Goal: Information Seeking & Learning: Learn about a topic

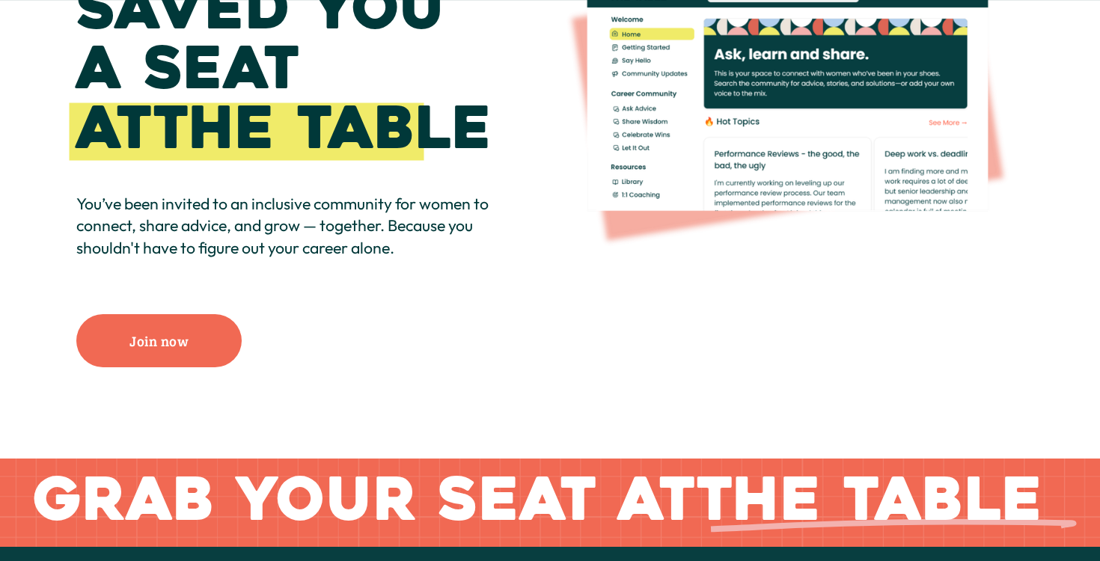
scroll to position [222, 0]
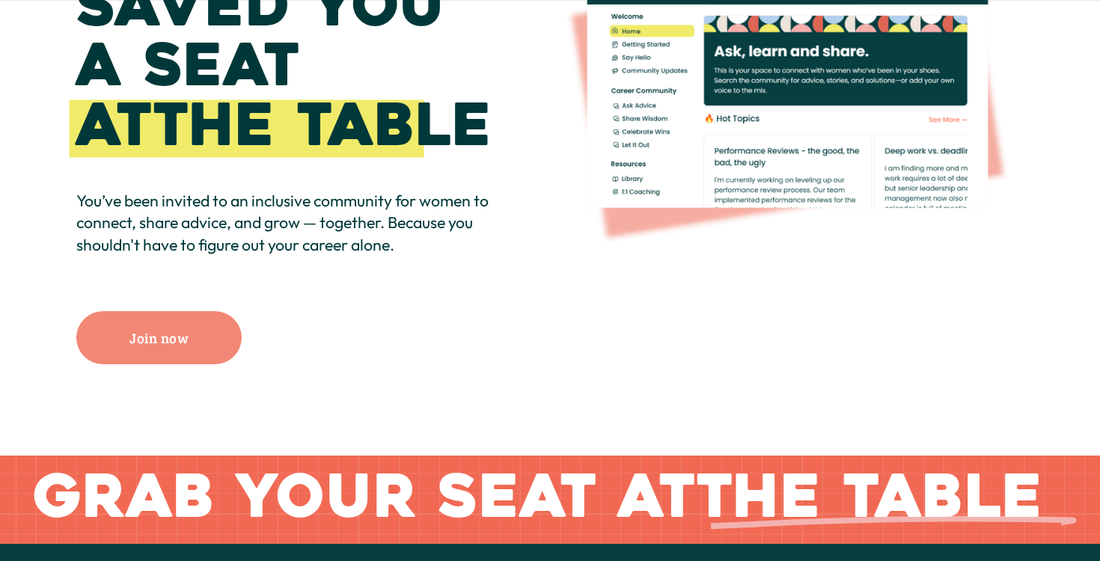
click at [150, 354] on link "Join now" at bounding box center [158, 337] width 165 height 52
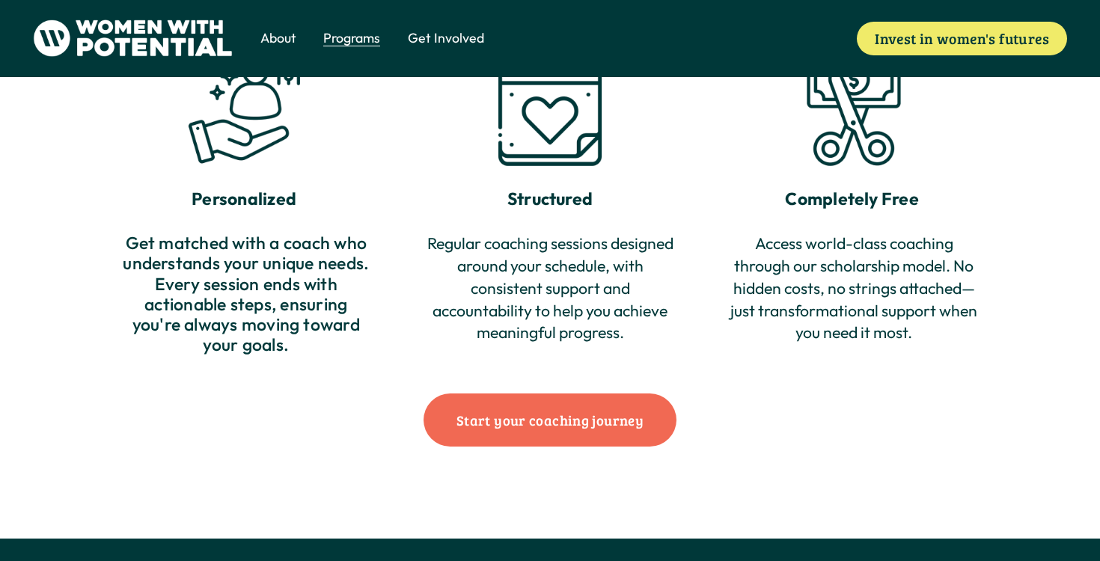
scroll to position [1547, 0]
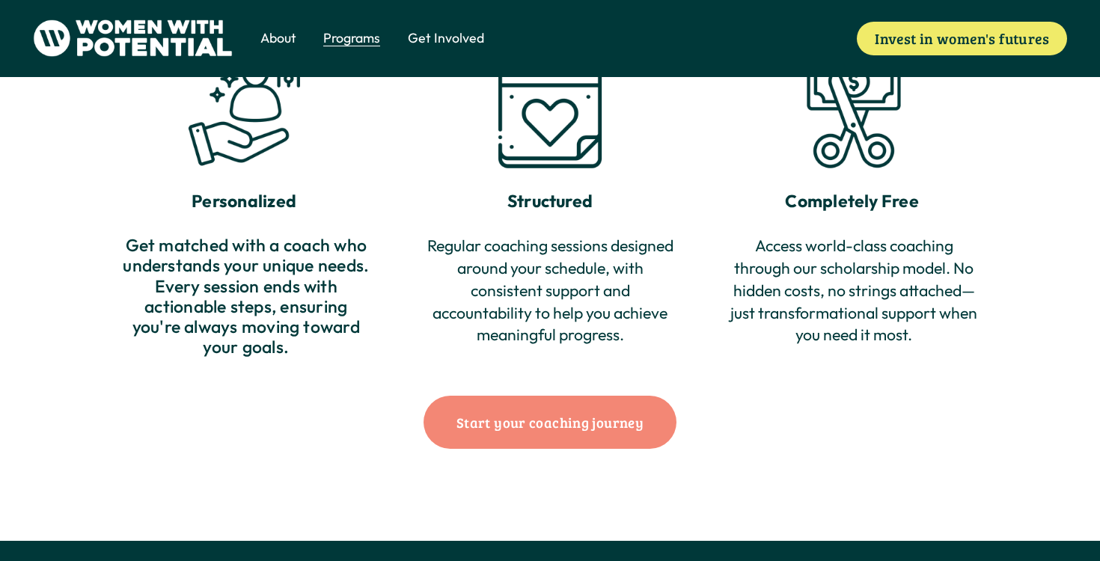
click at [539, 420] on link "Start your coaching journey" at bounding box center [549, 422] width 252 height 52
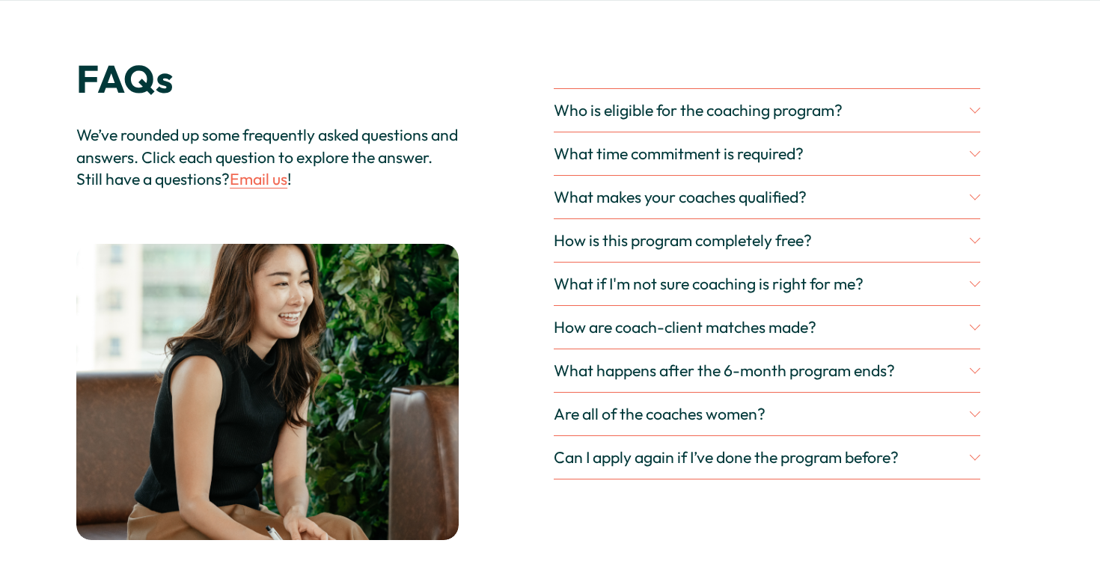
scroll to position [4230, 0]
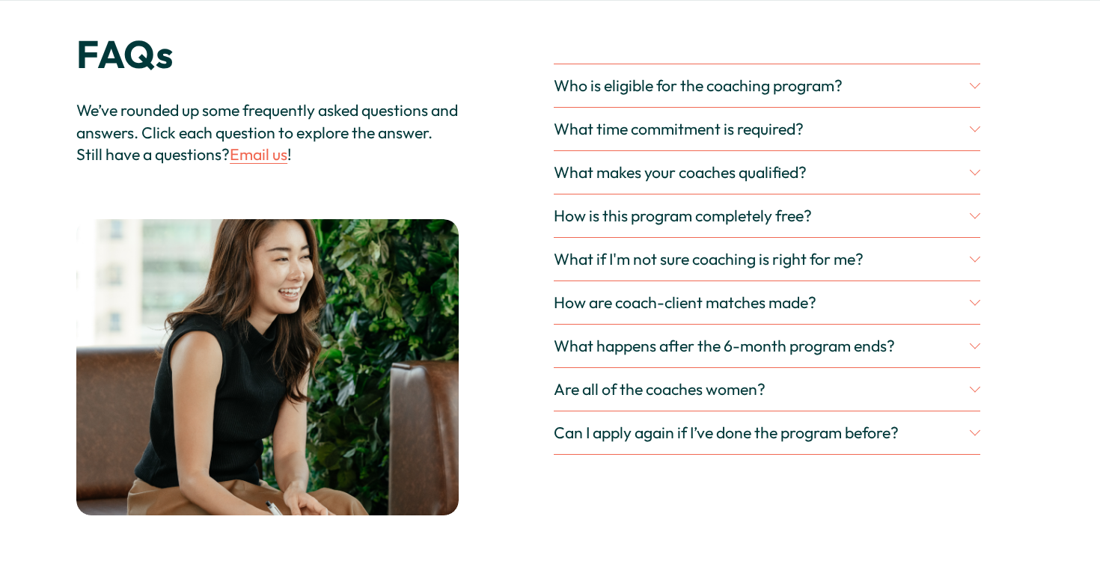
click at [768, 78] on span "Who is eligible for the coaching program?" at bounding box center [761, 86] width 415 height 20
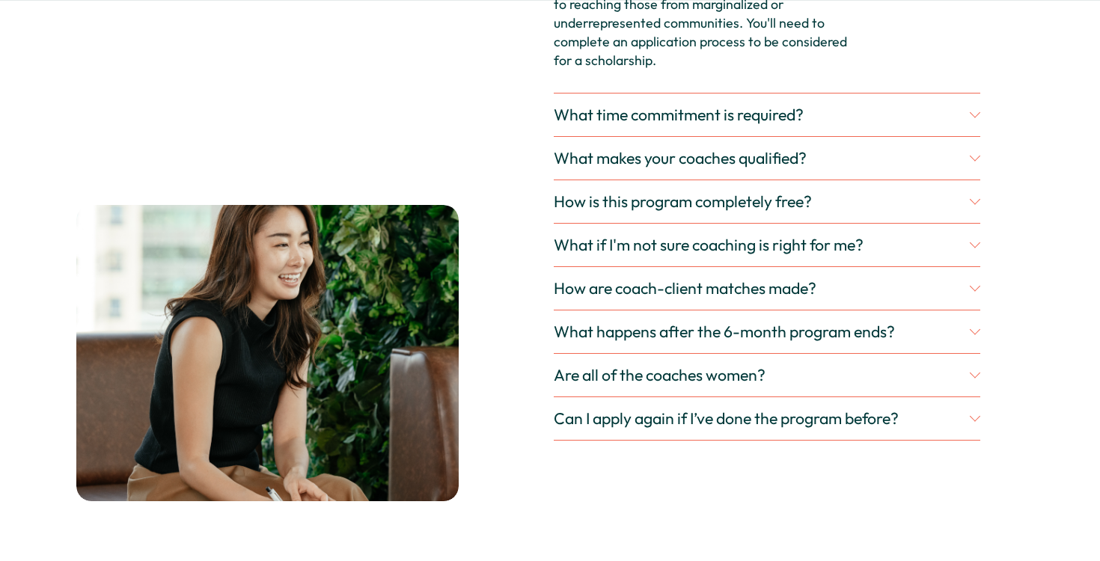
scroll to position [4417, 0]
click at [990, 122] on div "FAQs We’ve rounded up some frequently asked questions and answers. Click each q…" at bounding box center [550, 188] width 1100 height 745
click at [971, 116] on div at bounding box center [975, 113] width 10 height 10
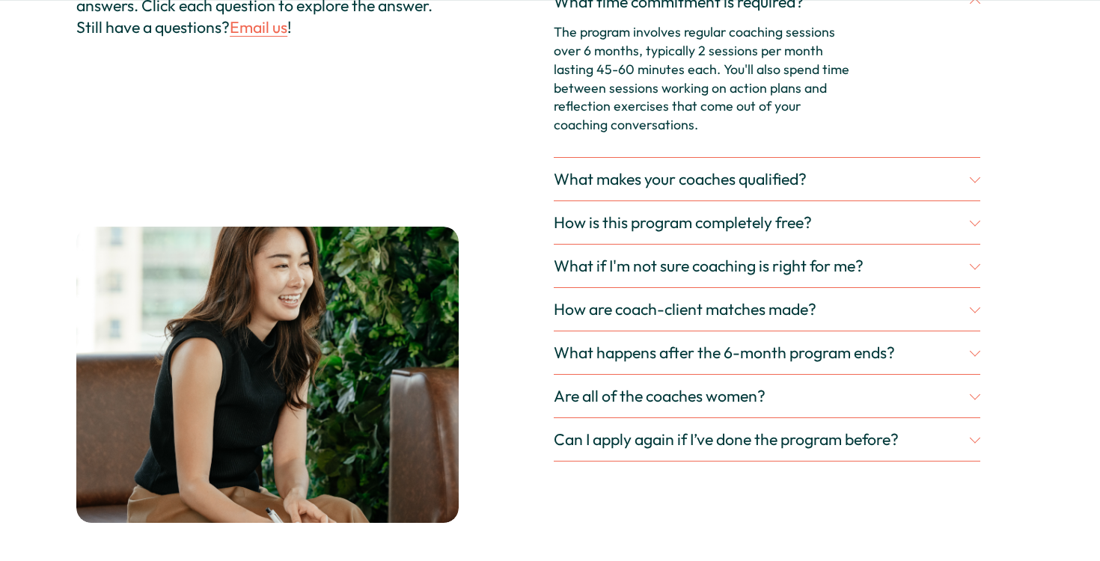
scroll to position [4356, 0]
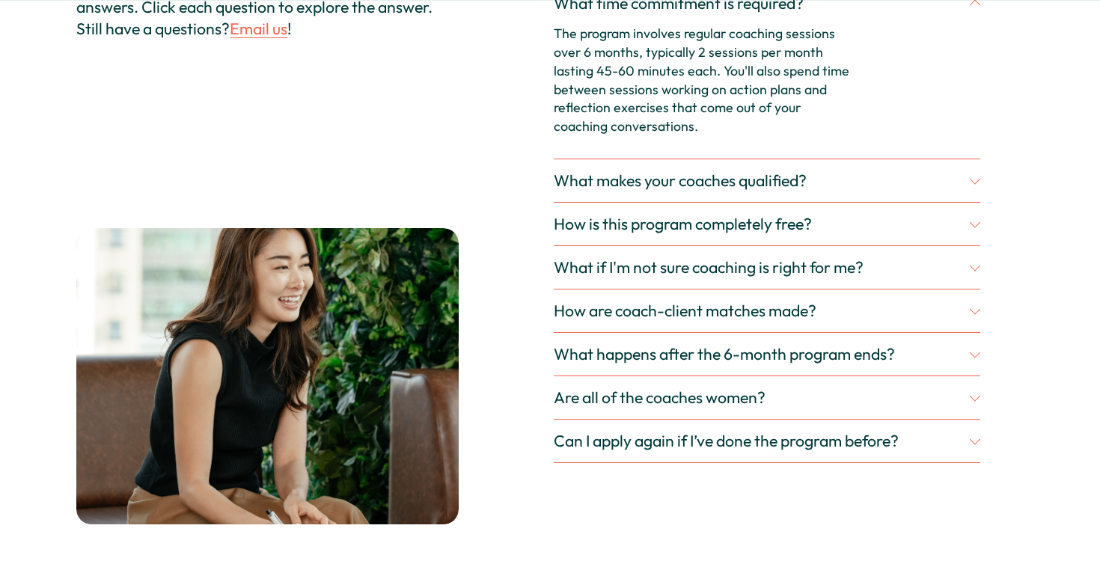
click at [966, 171] on span "What makes your coaches qualified?" at bounding box center [761, 181] width 415 height 20
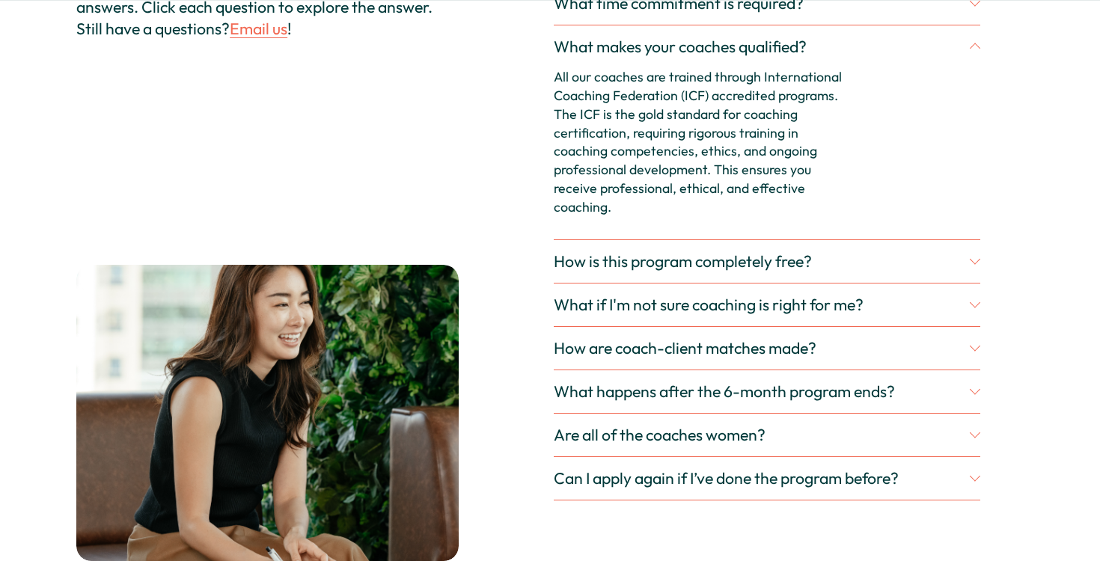
click at [953, 257] on span "How is this program completely free?" at bounding box center [761, 261] width 415 height 20
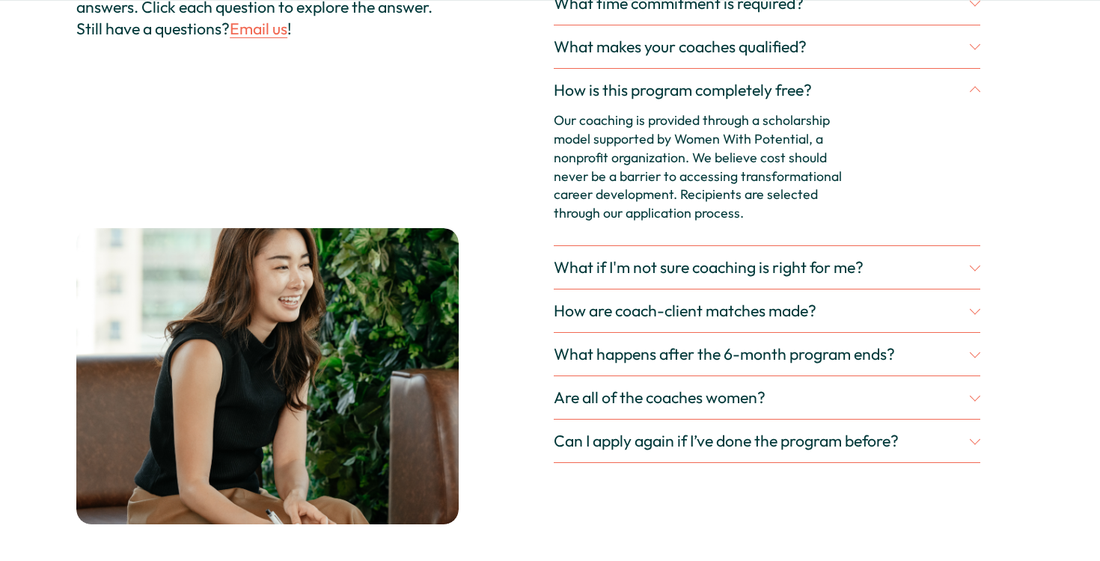
click at [956, 265] on span "What if I'm not sure coaching is right for me?" at bounding box center [761, 267] width 415 height 20
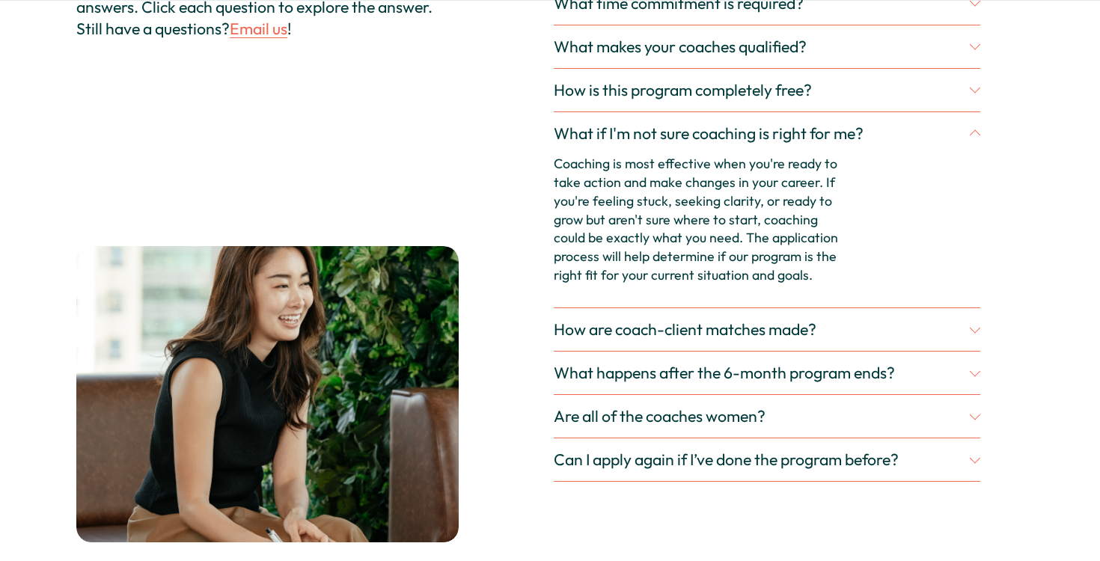
click at [953, 328] on span "How are coach-client matches made?" at bounding box center [761, 329] width 415 height 20
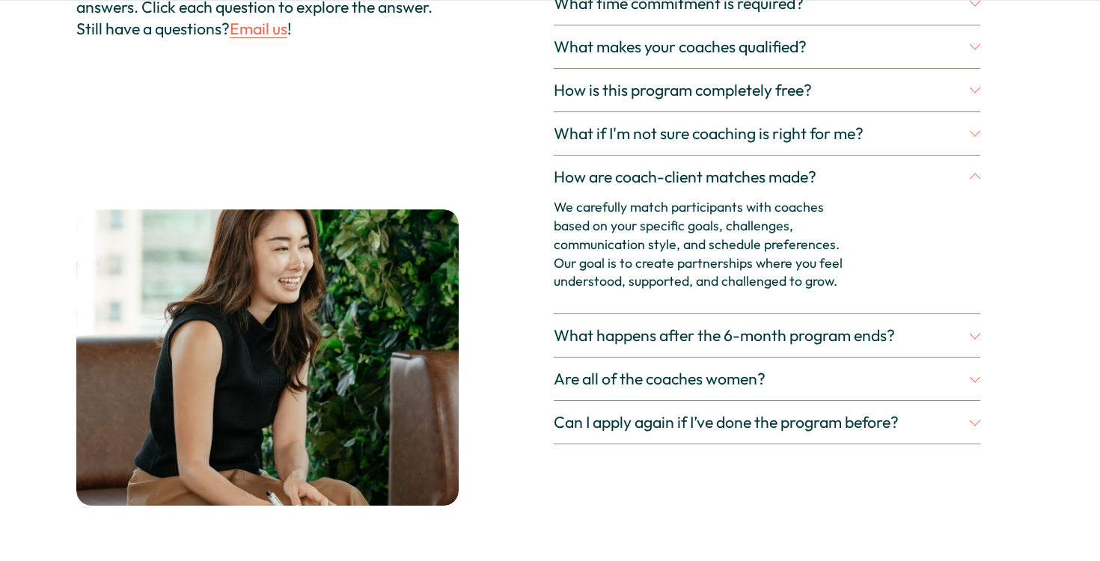
click at [958, 342] on span "What happens after the 6-month program ends?" at bounding box center [761, 335] width 415 height 20
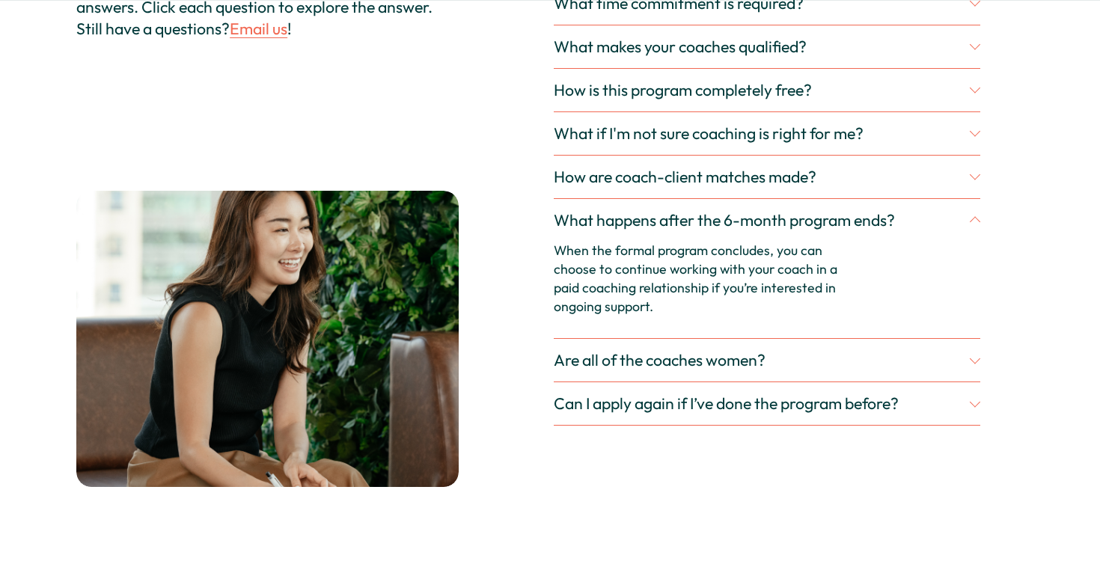
click at [965, 362] on span "Are all of the coaches women?" at bounding box center [761, 360] width 415 height 20
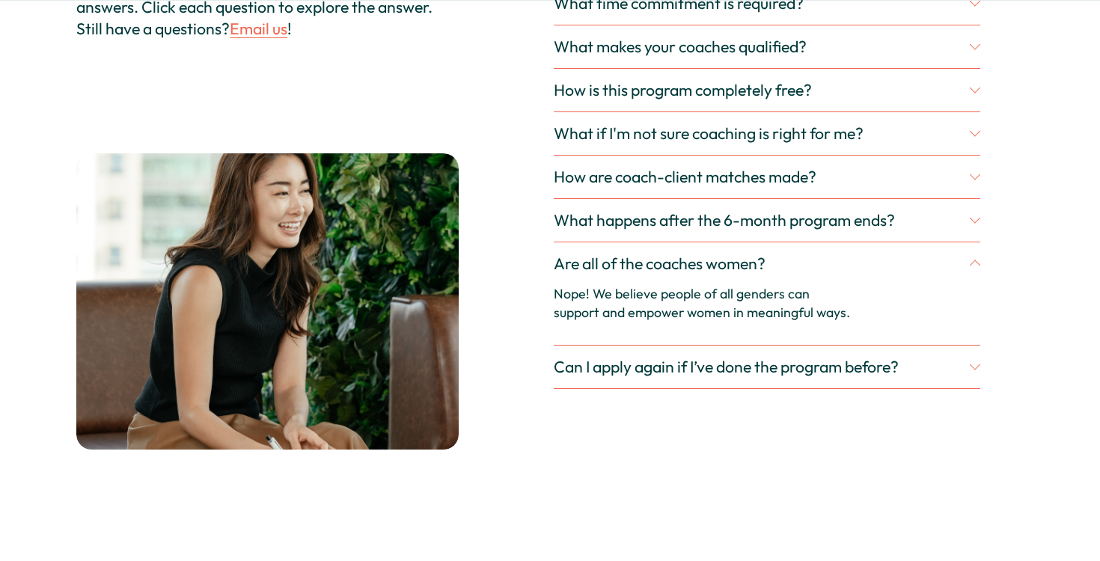
click at [966, 372] on span "Can I apply again if I’ve done the program before?" at bounding box center [761, 367] width 415 height 20
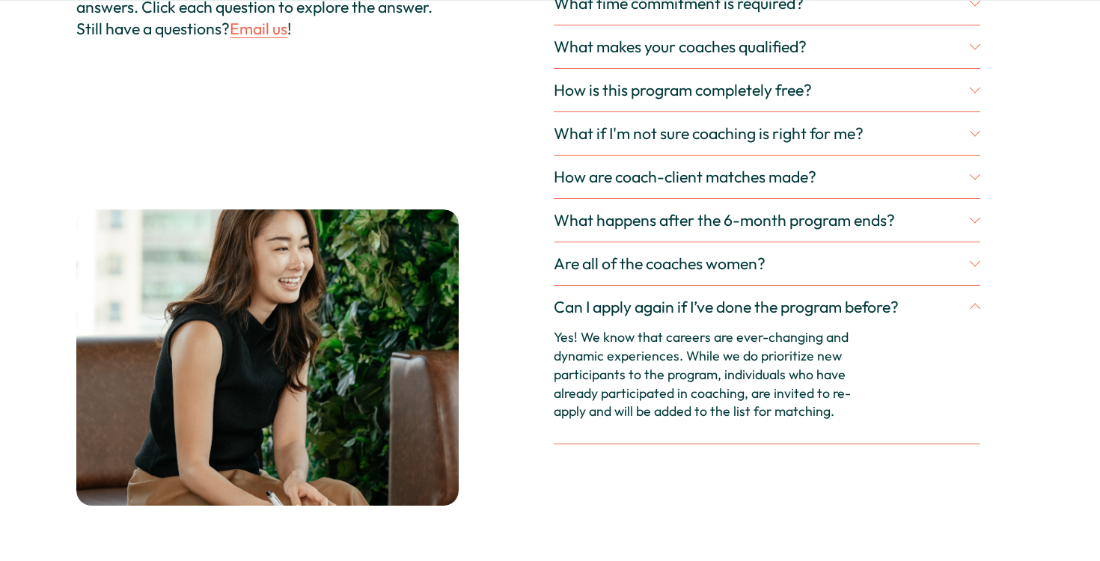
click at [973, 314] on button "Can I apply again if I’ve done the program before?" at bounding box center [767, 307] width 426 height 43
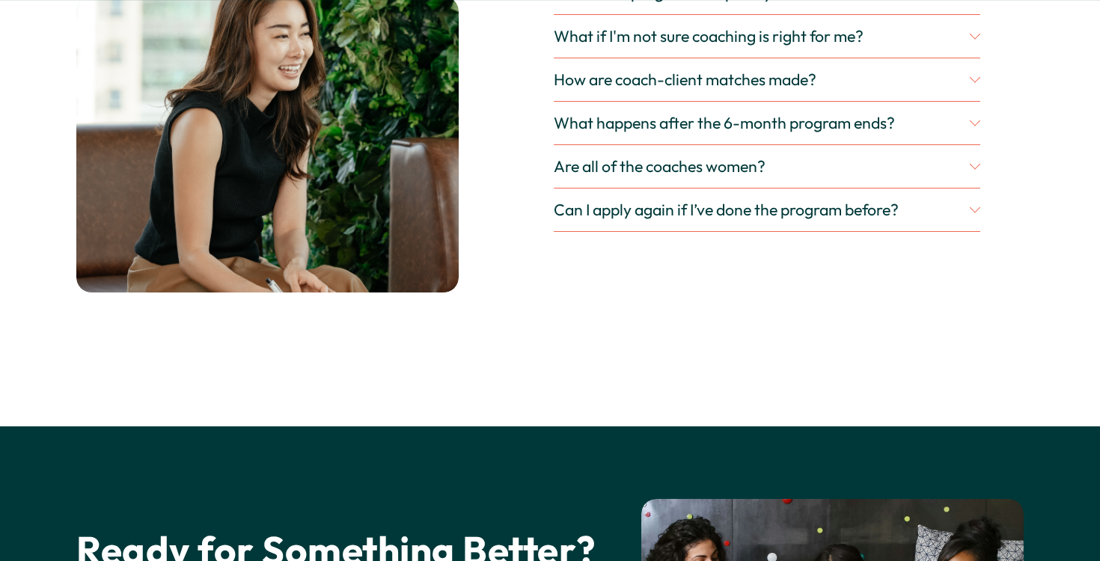
scroll to position [4454, 0]
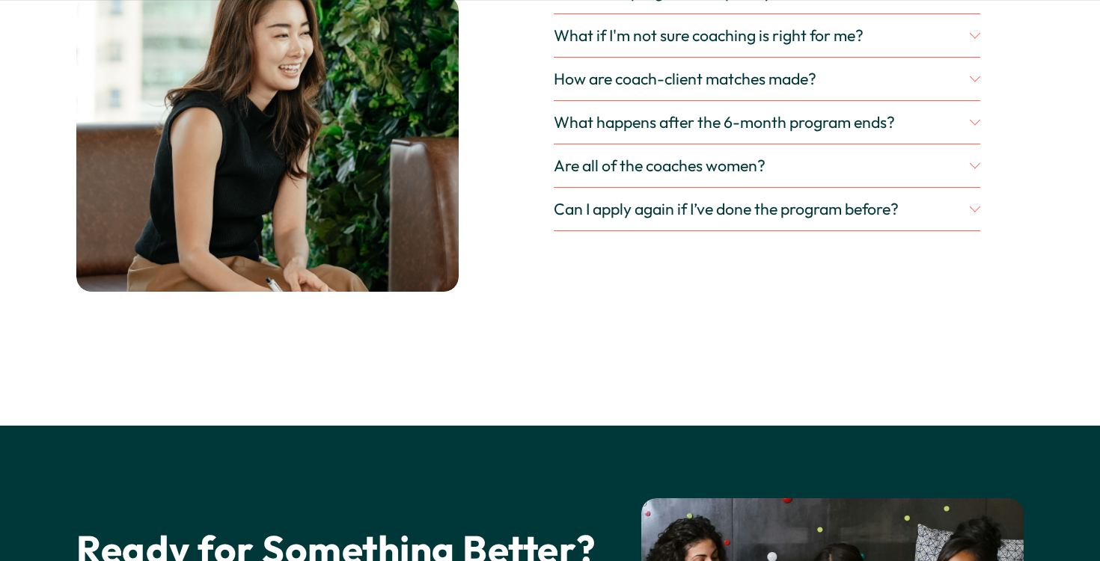
click at [954, 218] on span "Can I apply again if I’ve done the program before?" at bounding box center [761, 209] width 415 height 20
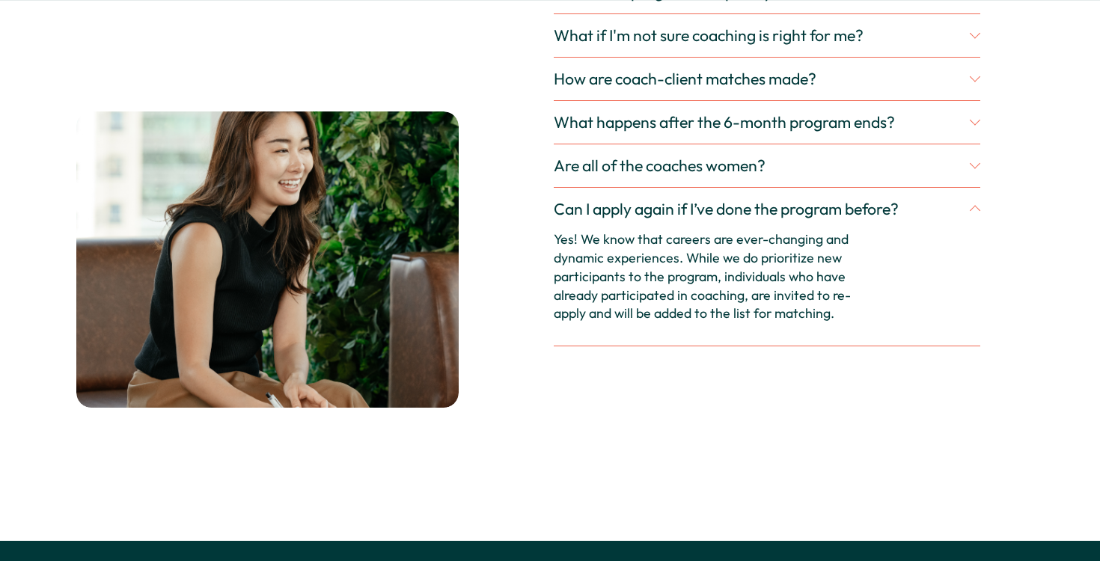
click at [954, 218] on span "Can I apply again if I’ve done the program before?" at bounding box center [761, 209] width 415 height 20
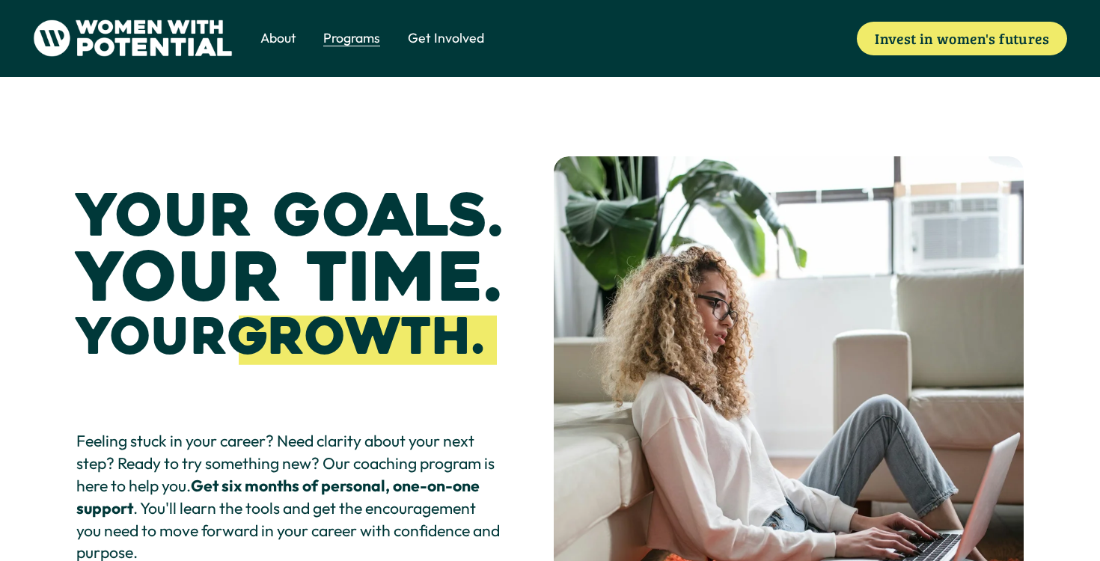
scroll to position [0, 0]
